Goal: Check status: Check status

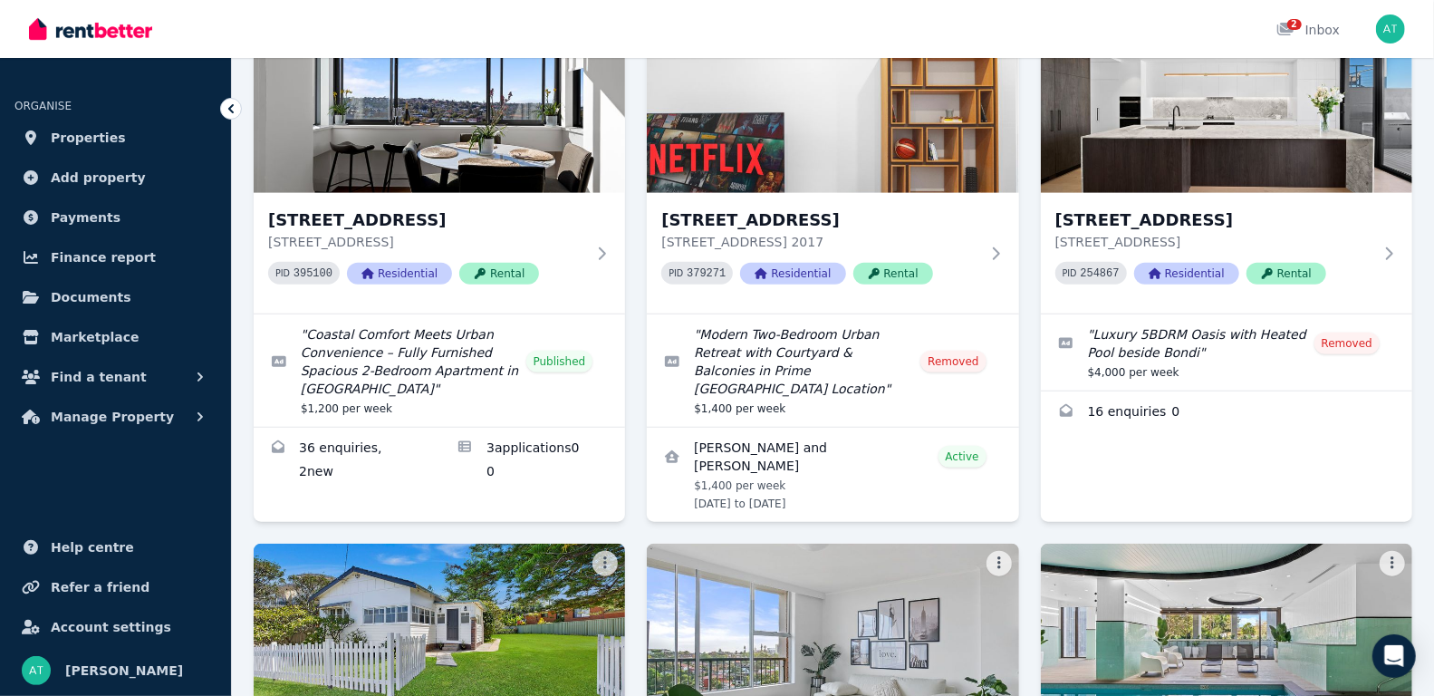
scroll to position [721, 0]
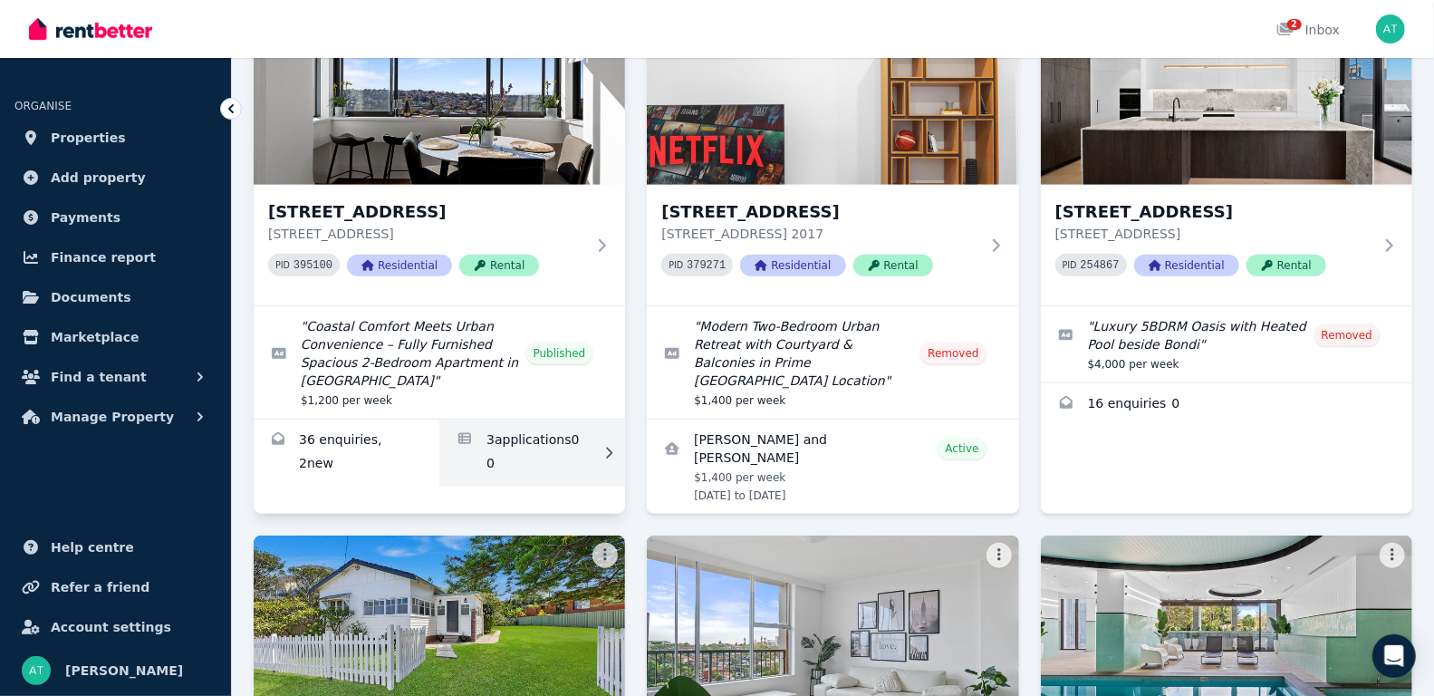
click at [547, 424] on link "Applications for 9/53-55 Coogee Bay Rd, Randwick" at bounding box center [532, 452] width 186 height 67
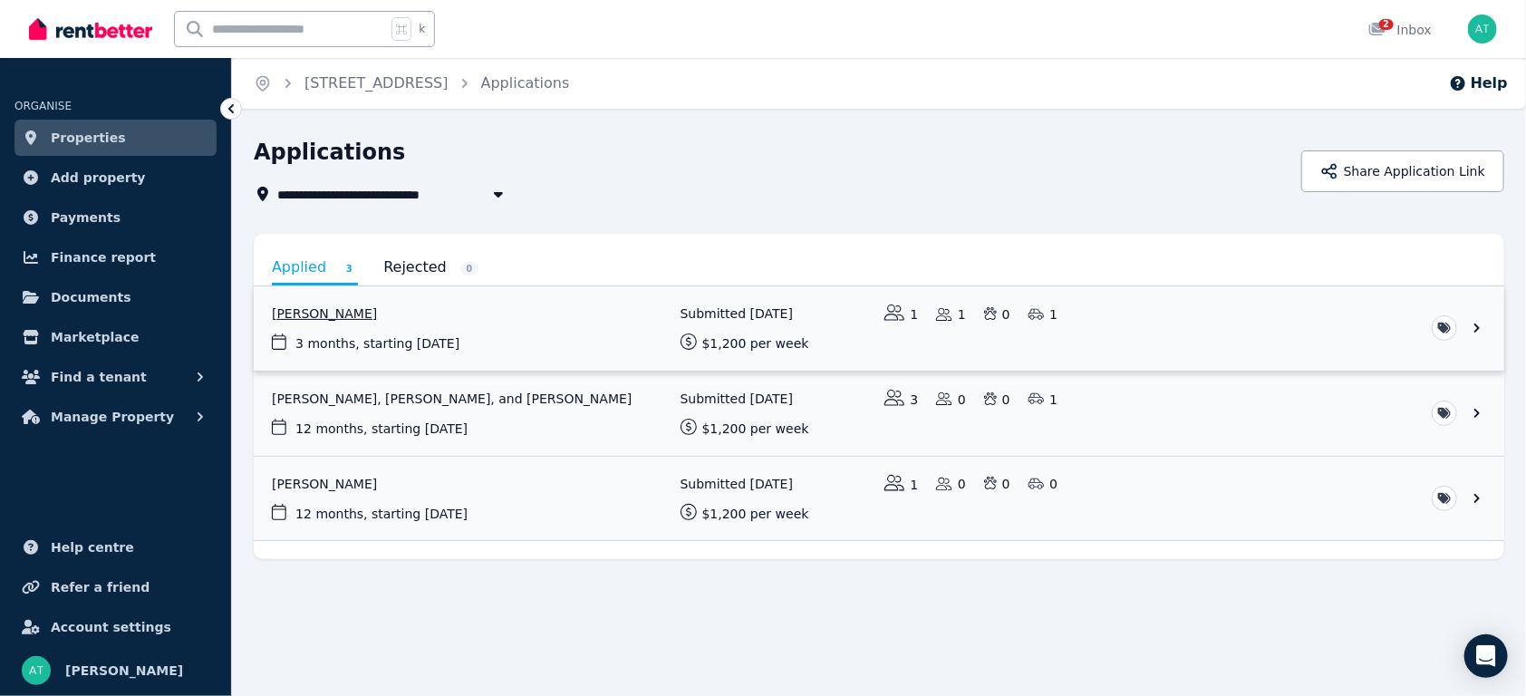
click at [646, 317] on link "View application: Anne Van Dalen" at bounding box center [879, 328] width 1250 height 84
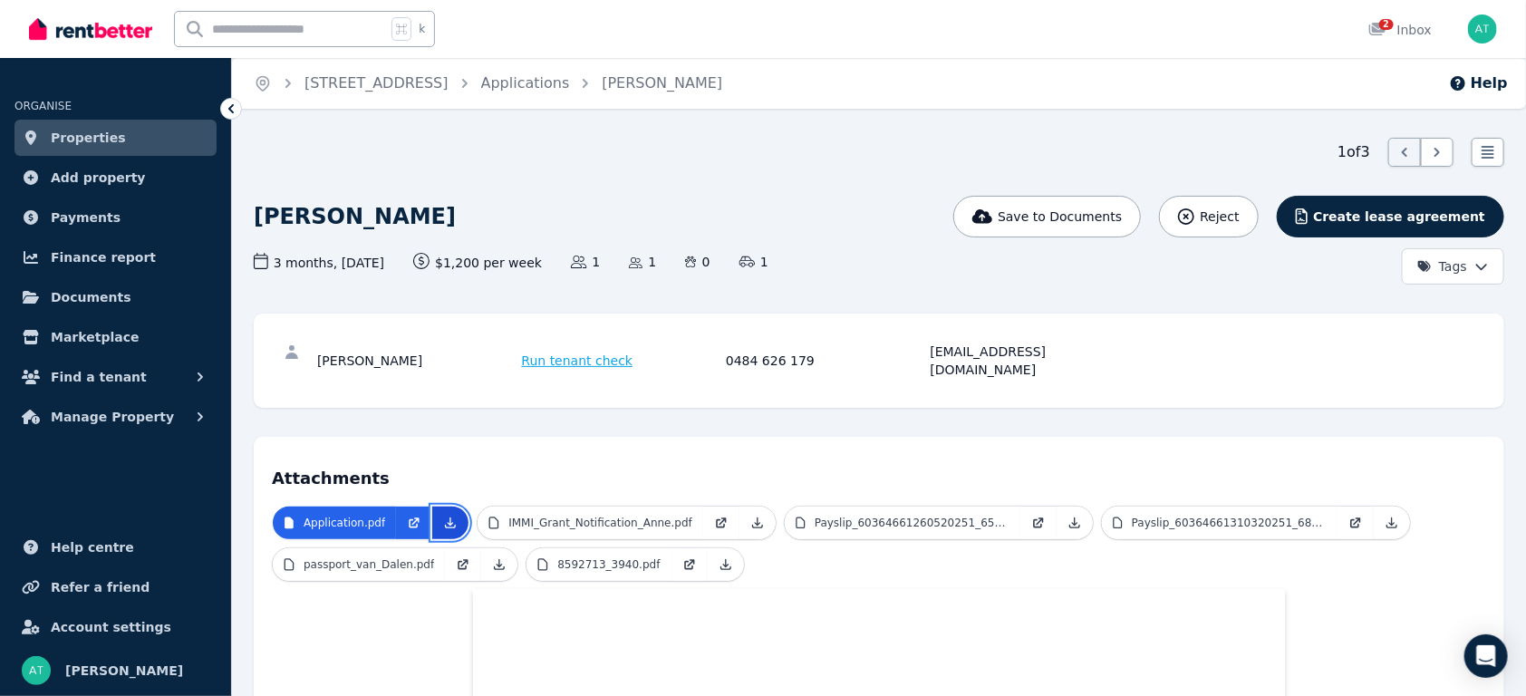
click at [447, 511] on link at bounding box center [450, 522] width 36 height 33
click at [570, 91] on span "Applications" at bounding box center [525, 83] width 89 height 22
click at [570, 82] on link "Applications" at bounding box center [525, 81] width 89 height 17
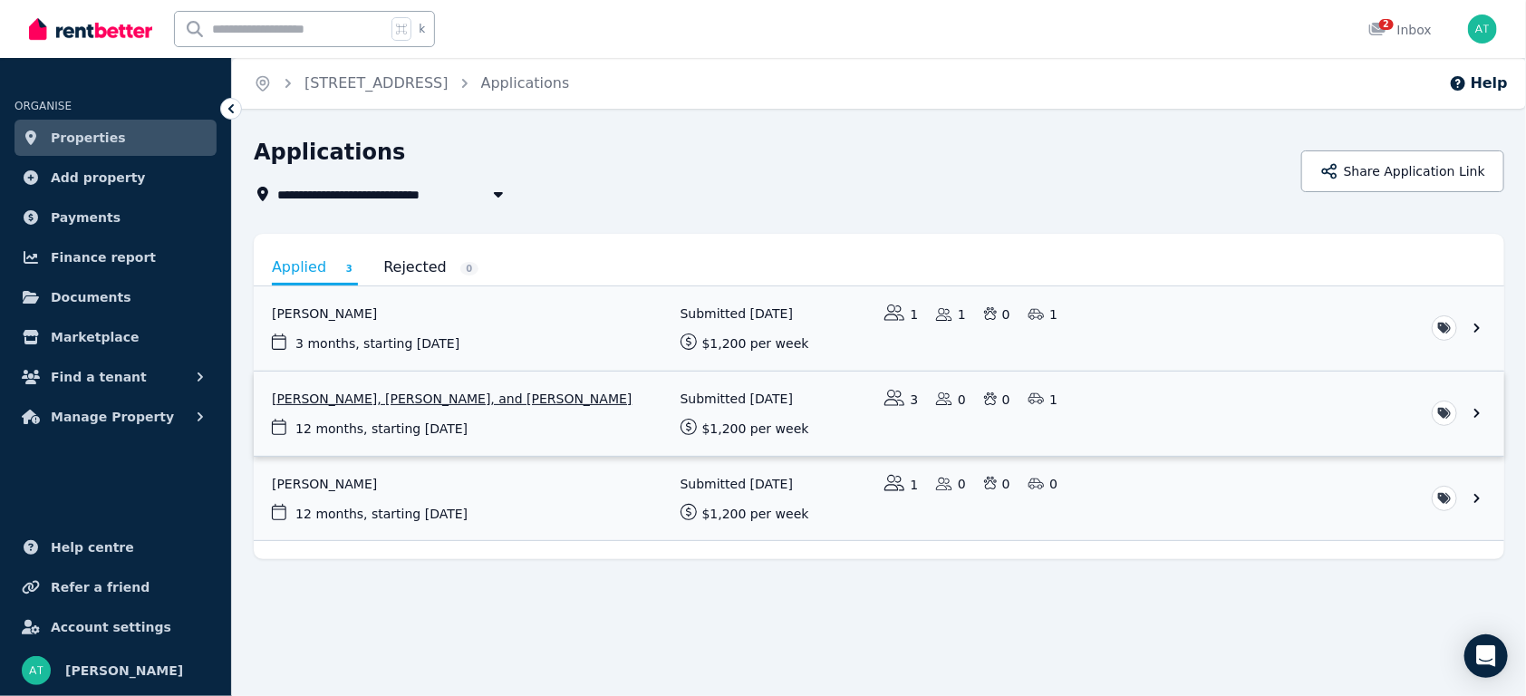
click at [597, 429] on link "View application: Christopher Rowland, Hollie Rowland, and Cain Ochmann" at bounding box center [879, 413] width 1250 height 84
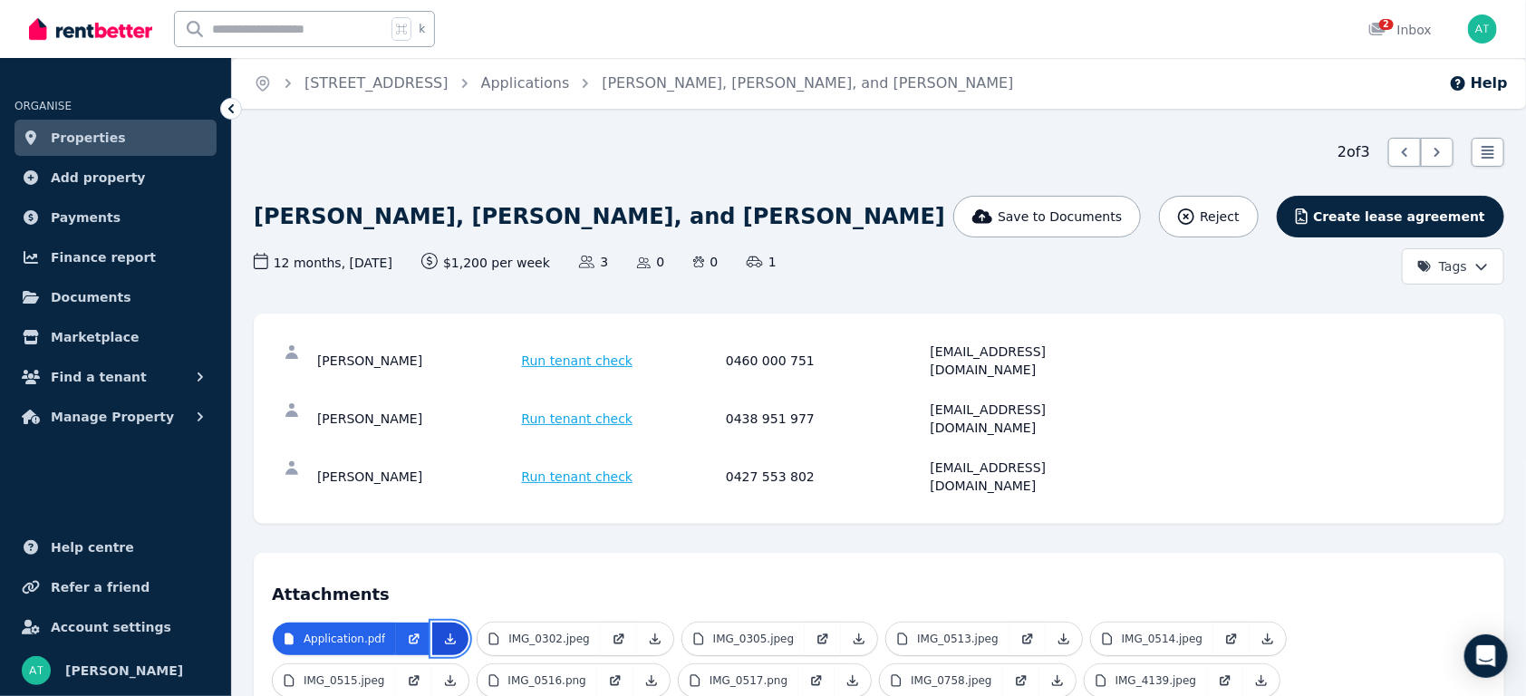
click at [450, 631] on icon at bounding box center [450, 638] width 14 height 14
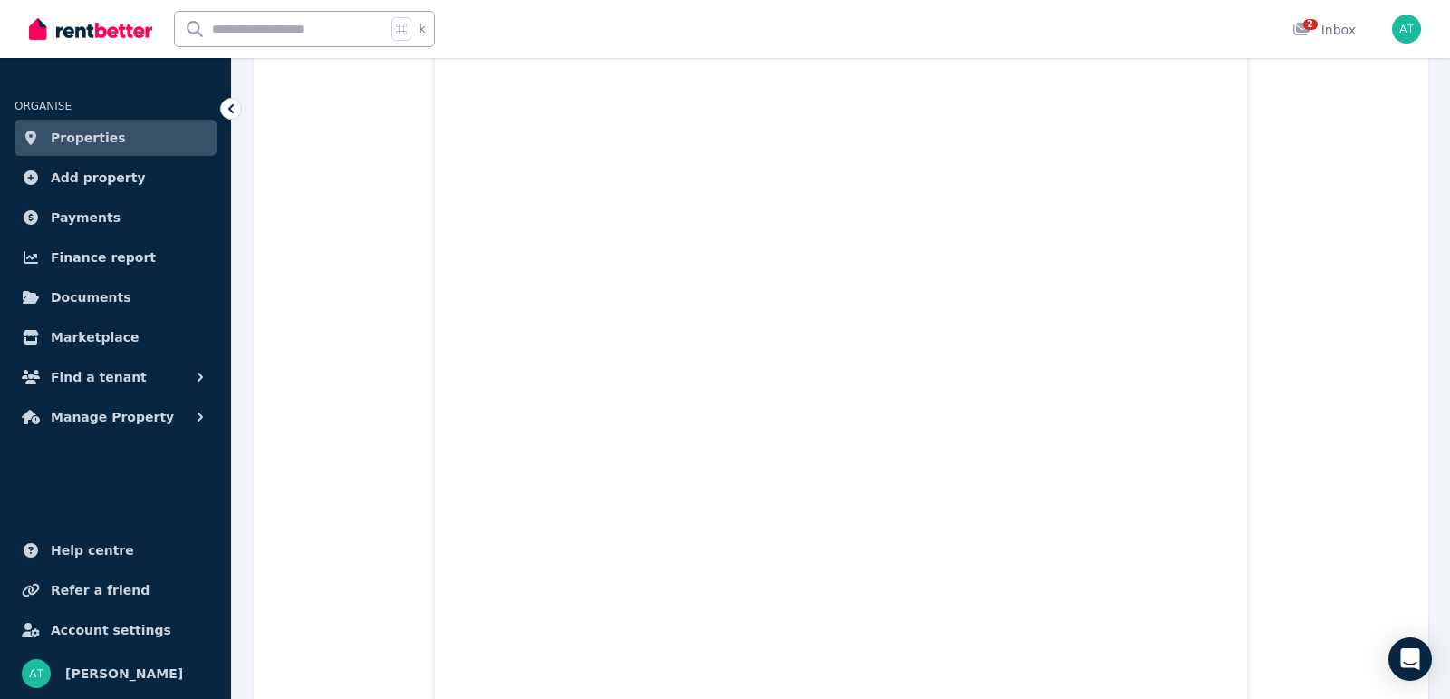
scroll to position [16003, 0]
